Goal: Browse casually: Explore the website without a specific task or goal

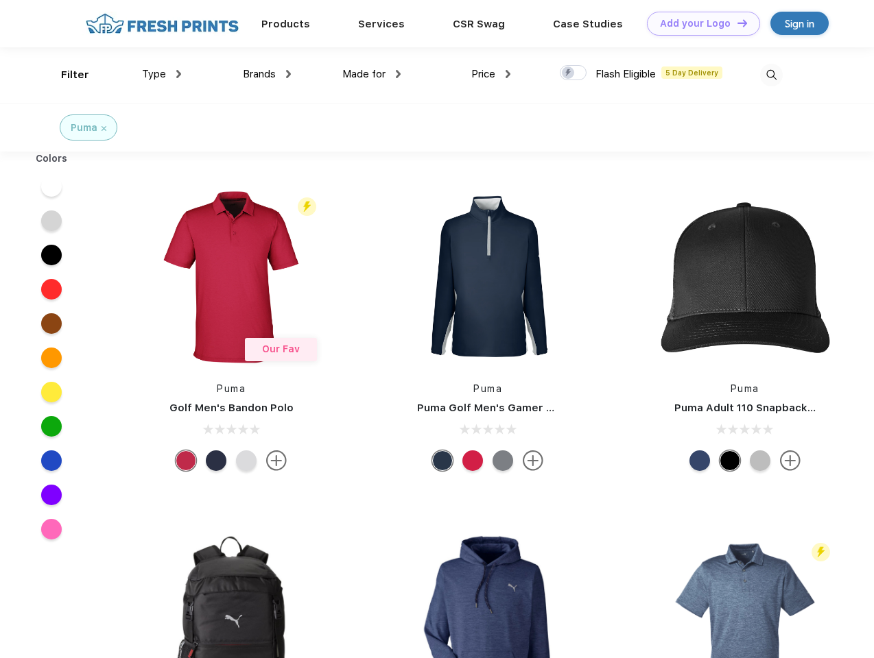
click at [698, 23] on link "Add your Logo Design Tool" at bounding box center [703, 24] width 113 height 24
click at [0, 0] on div "Design Tool" at bounding box center [0, 0] width 0 height 0
click at [736, 23] on link "Add your Logo Design Tool" at bounding box center [703, 24] width 113 height 24
click at [66, 75] on div "Filter" at bounding box center [75, 75] width 28 height 16
click at [162, 74] on span "Type" at bounding box center [154, 74] width 24 height 12
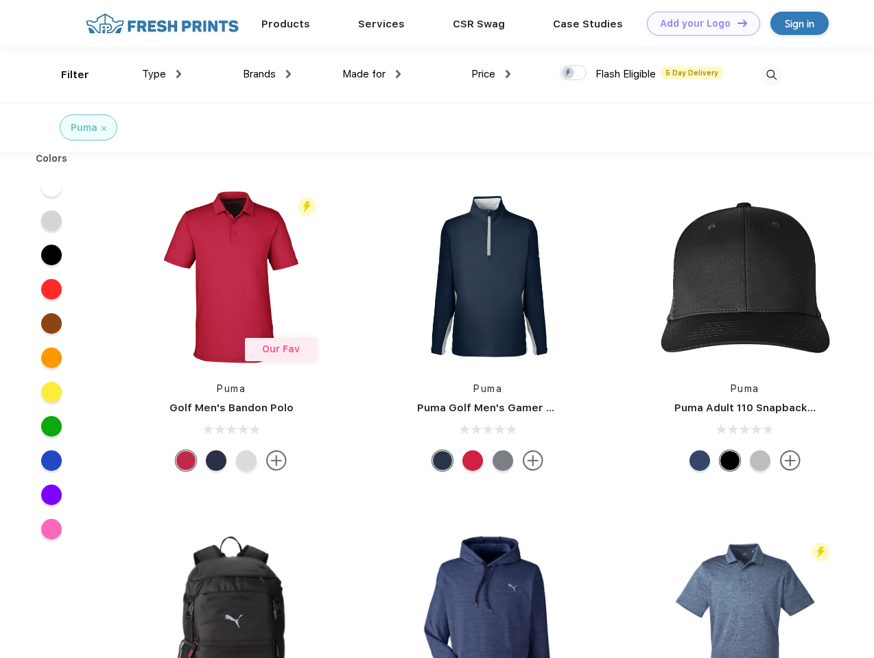
click at [267, 74] on span "Brands" at bounding box center [259, 74] width 33 height 12
click at [372, 74] on span "Made for" at bounding box center [363, 74] width 43 height 12
click at [491, 74] on span "Price" at bounding box center [483, 74] width 24 height 12
click at [573, 73] on div at bounding box center [573, 72] width 27 height 15
click at [569, 73] on input "checkbox" at bounding box center [564, 68] width 9 height 9
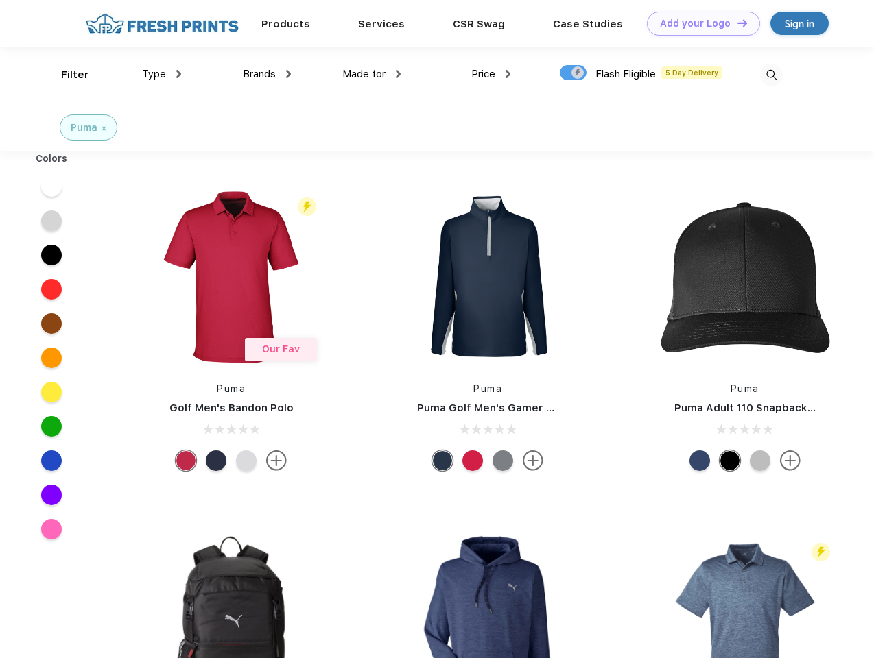
click at [771, 75] on img at bounding box center [771, 75] width 23 height 23
